Goal: Task Accomplishment & Management: Complete application form

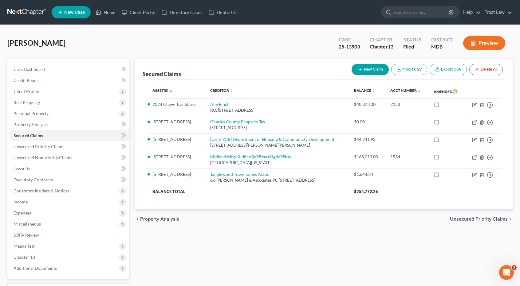
click at [35, 16] on link at bounding box center [26, 12] width 39 height 11
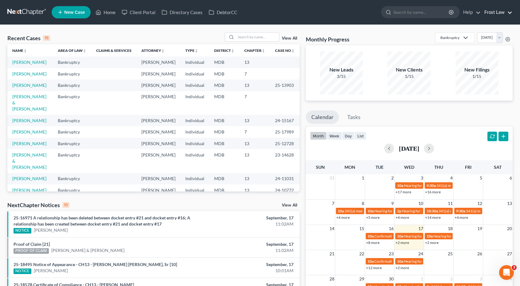
click at [496, 12] on link "Frost Law" at bounding box center [496, 12] width 31 height 11
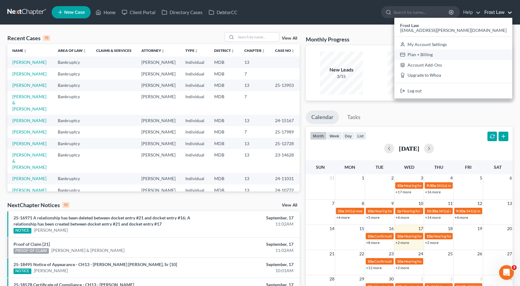
click at [476, 53] on link "Plan + Billing" at bounding box center [453, 54] width 118 height 10
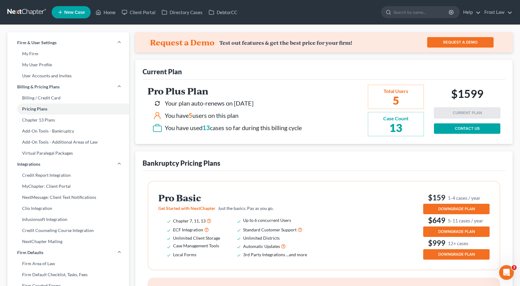
click at [42, 11] on link at bounding box center [26, 12] width 39 height 11
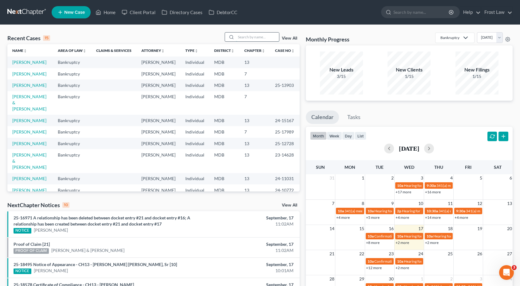
click at [251, 39] on input "search" at bounding box center [257, 37] width 43 height 9
click at [38, 87] on link "[PERSON_NAME]" at bounding box center [29, 85] width 34 height 5
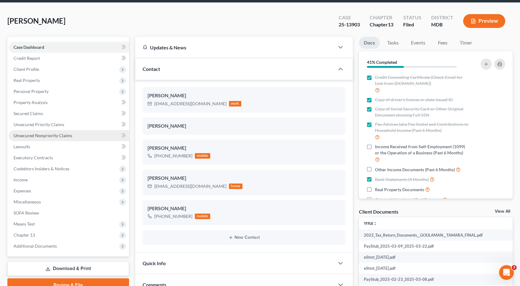
scroll to position [31, 0]
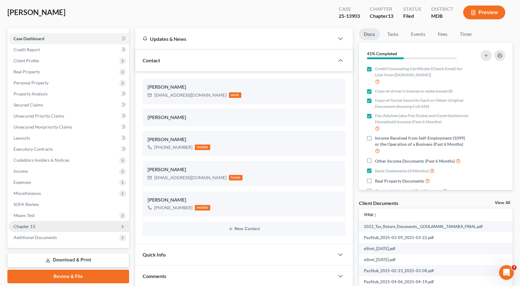
click at [52, 228] on span "Chapter 13" at bounding box center [69, 226] width 120 height 11
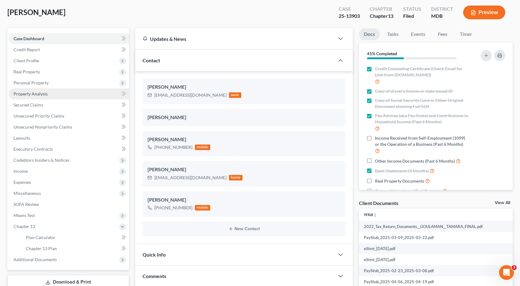
click at [49, 92] on link "Property Analysis" at bounding box center [69, 94] width 120 height 11
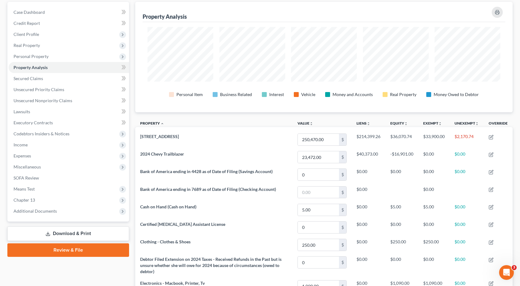
scroll to position [61, 0]
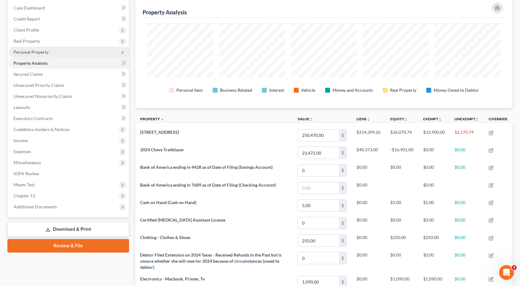
click at [46, 47] on span "Personal Property" at bounding box center [69, 52] width 120 height 11
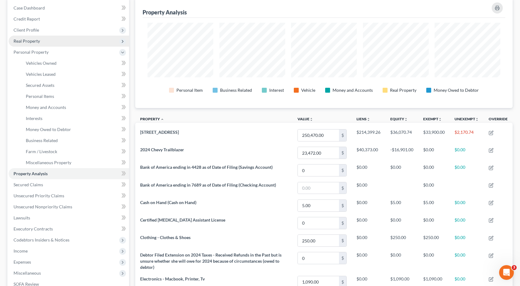
click at [46, 44] on span "Real Property" at bounding box center [69, 41] width 120 height 11
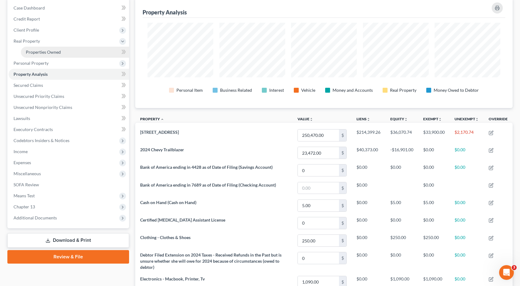
click at [47, 53] on span "Properties Owned" at bounding box center [43, 51] width 35 height 5
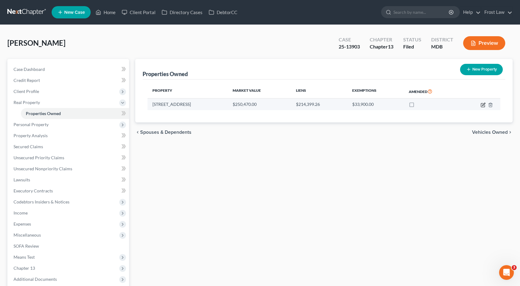
click at [483, 106] on icon "button" at bounding box center [483, 105] width 5 height 5
select select "21"
select select "0"
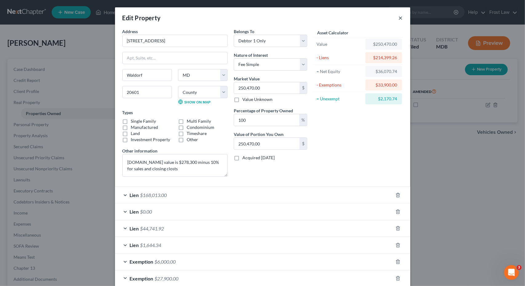
click at [398, 20] on button "×" at bounding box center [400, 17] width 4 height 7
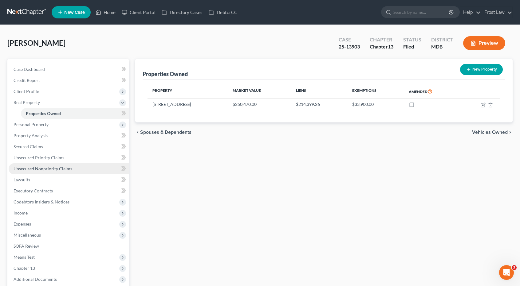
click at [41, 169] on span "Unsecured Nonpriority Claims" at bounding box center [43, 168] width 59 height 5
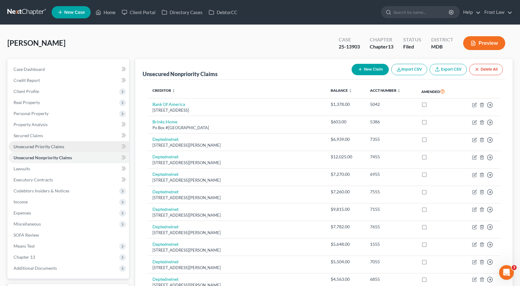
click at [42, 146] on span "Unsecured Priority Claims" at bounding box center [39, 146] width 51 height 5
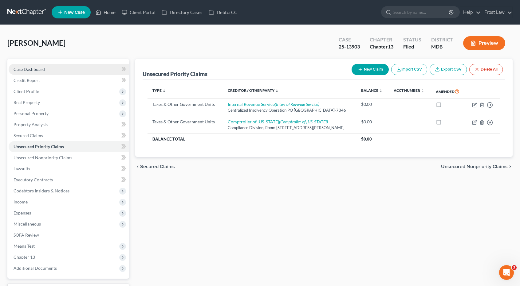
click at [40, 70] on span "Case Dashboard" at bounding box center [29, 69] width 31 height 5
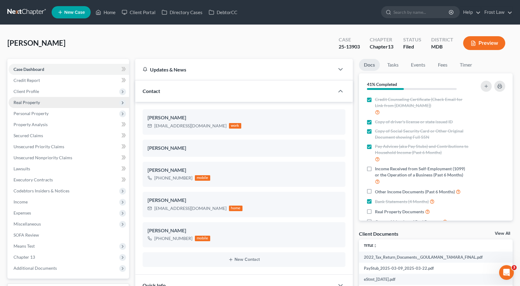
click at [43, 105] on span "Real Property" at bounding box center [69, 102] width 120 height 11
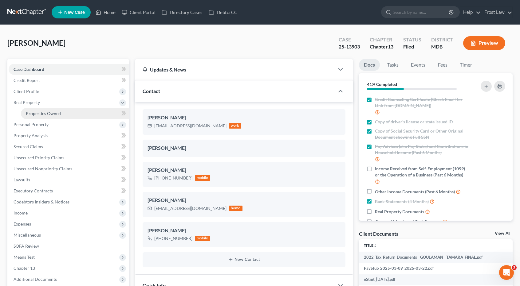
click at [45, 114] on span "Properties Owned" at bounding box center [43, 113] width 35 height 5
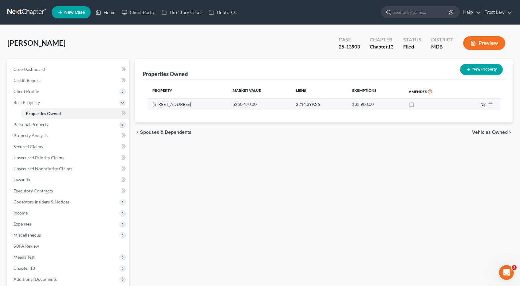
click at [482, 106] on icon "button" at bounding box center [483, 105] width 5 height 5
select select "21"
select select "8"
select select "0"
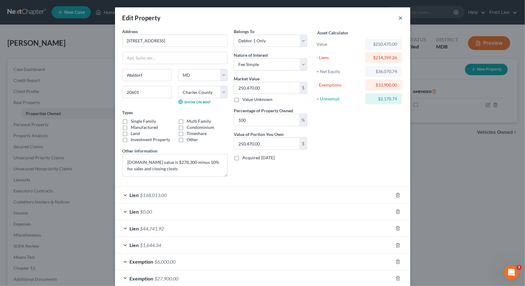
click at [398, 18] on button "×" at bounding box center [400, 17] width 4 height 7
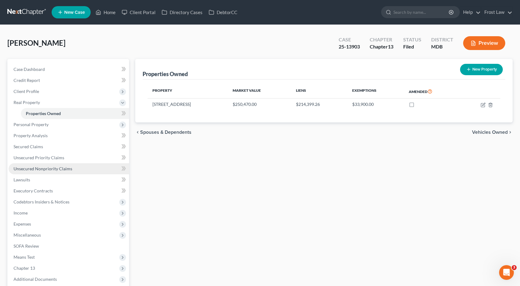
click at [46, 170] on span "Unsecured Nonpriority Claims" at bounding box center [43, 168] width 59 height 5
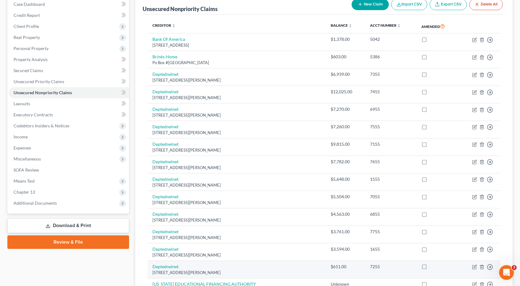
scroll to position [51, 0]
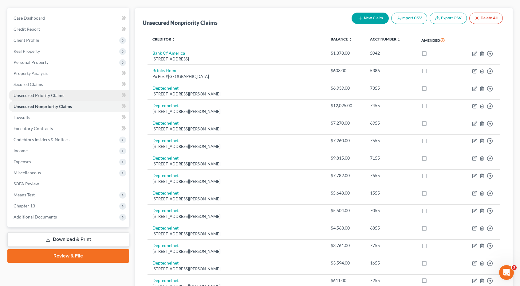
click at [64, 94] on link "Unsecured Priority Claims" at bounding box center [69, 95] width 120 height 11
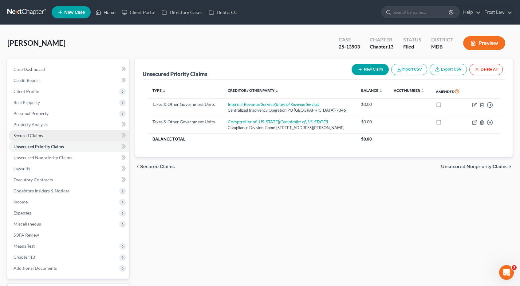
click at [42, 134] on span "Secured Claims" at bounding box center [29, 135] width 30 height 5
